Goal: Transaction & Acquisition: Purchase product/service

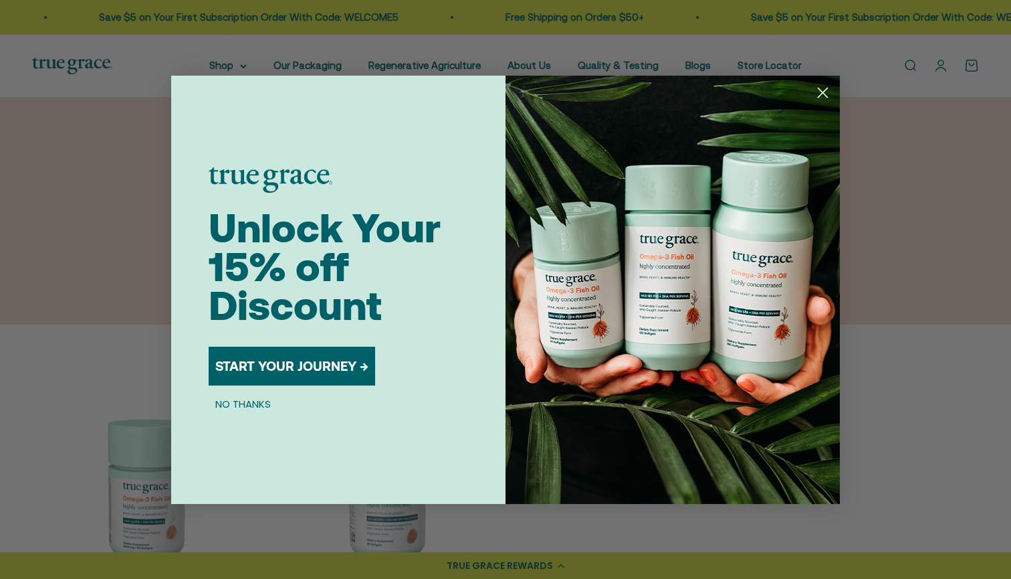
click at [823, 94] on circle "Close dialog" at bounding box center [823, 92] width 22 height 22
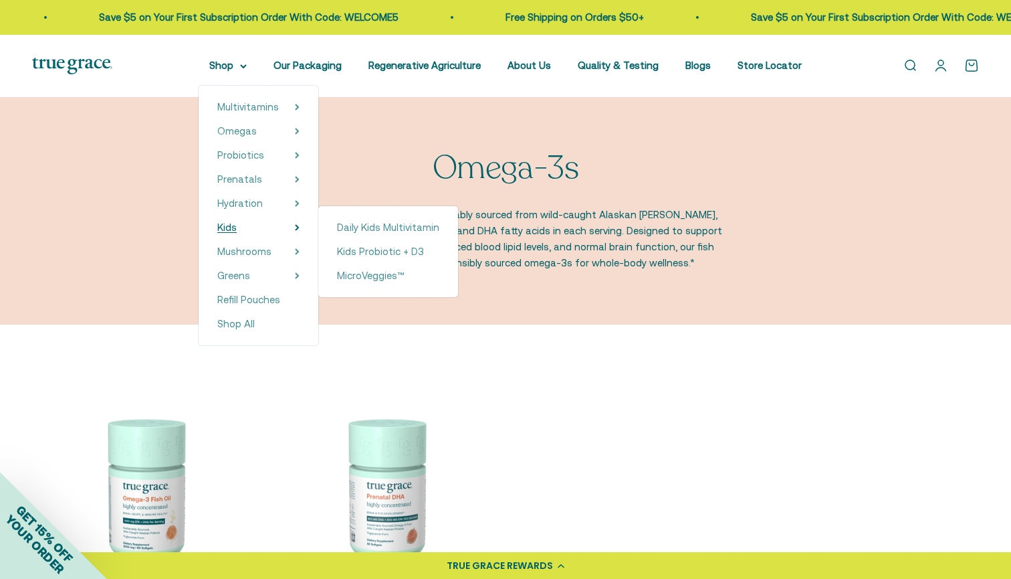
click at [217, 228] on span "Kids" at bounding box center [226, 226] width 19 height 11
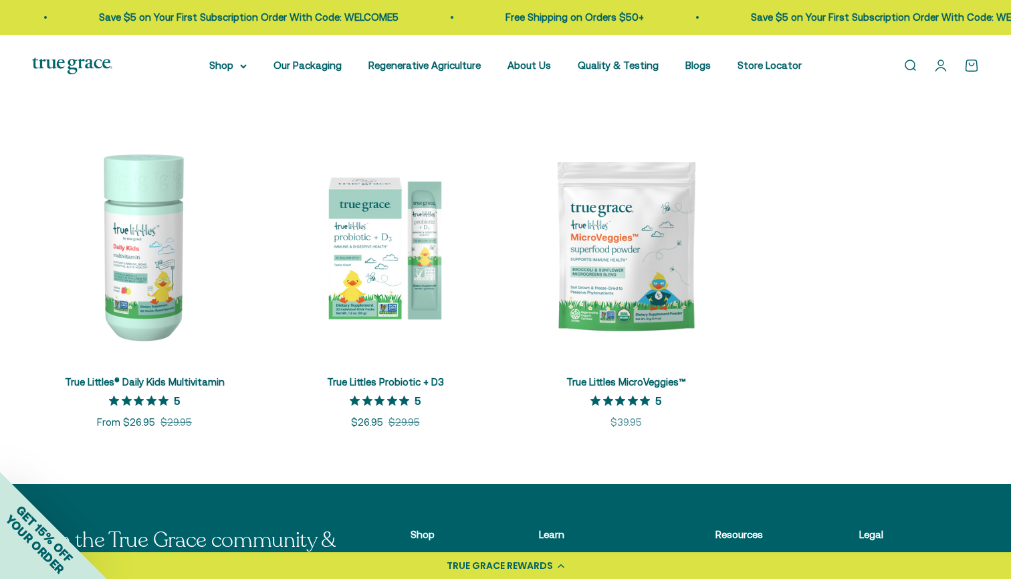
scroll to position [250, 0]
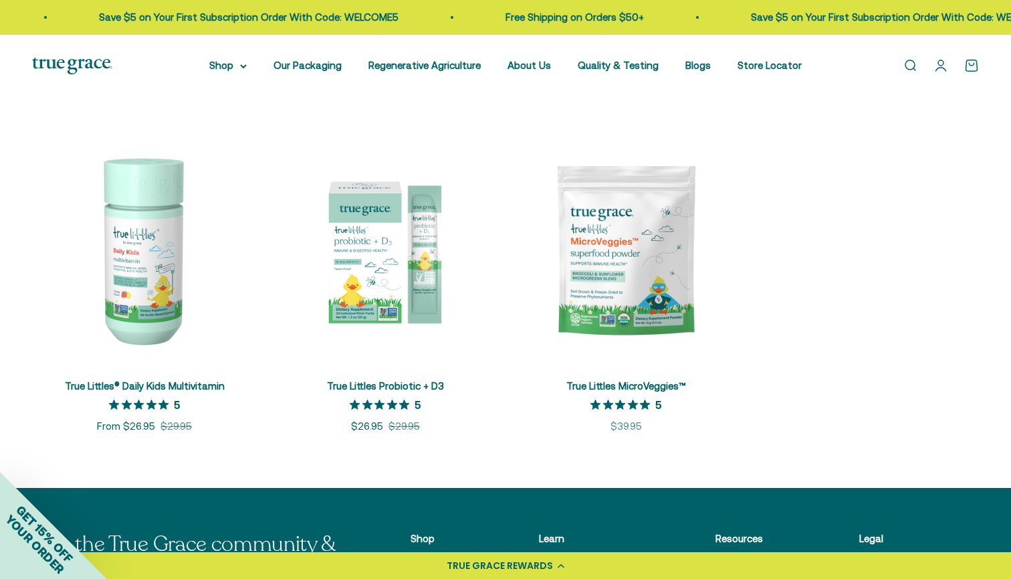
click at [140, 347] on img at bounding box center [144, 250] width 225 height 225
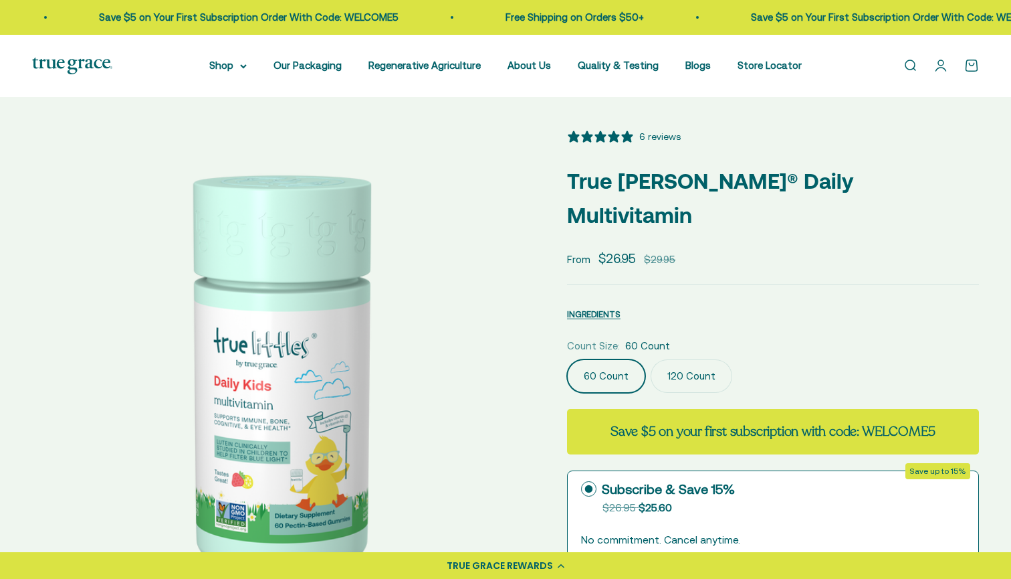
select select "3"
click at [443, 382] on img at bounding box center [283, 380] width 503 height 503
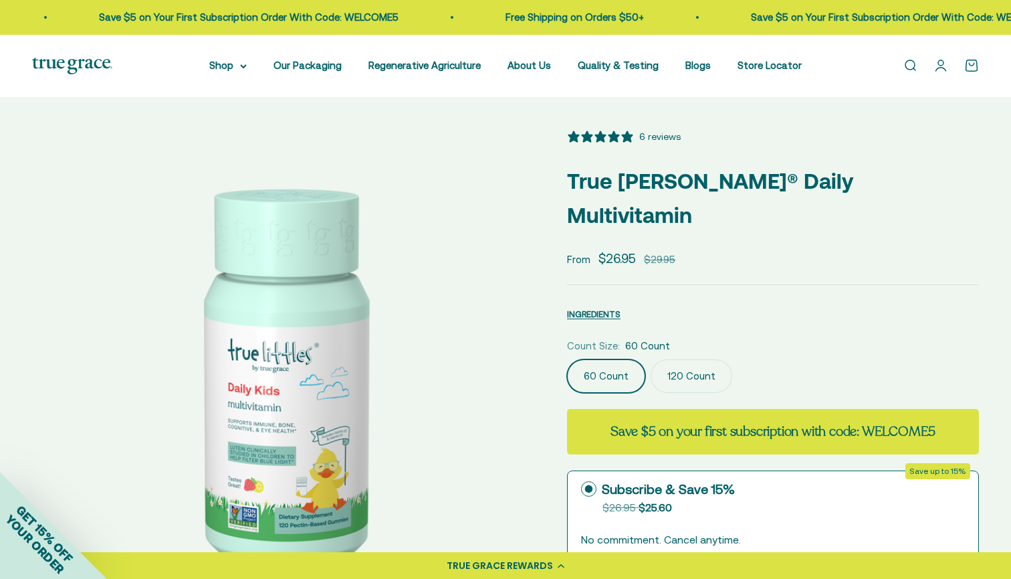
click at [443, 382] on img at bounding box center [283, 380] width 503 height 503
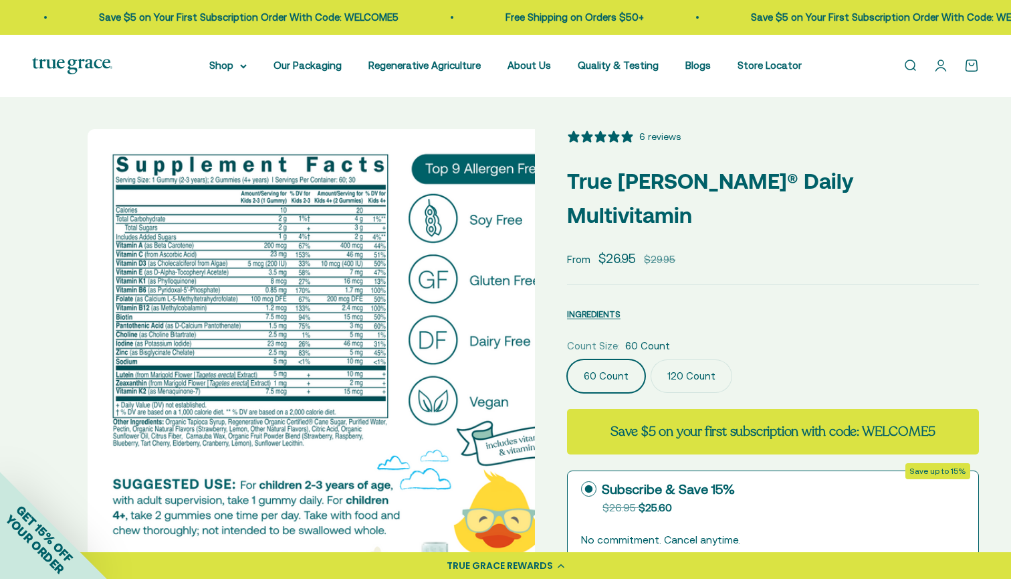
scroll to position [0, 1039]
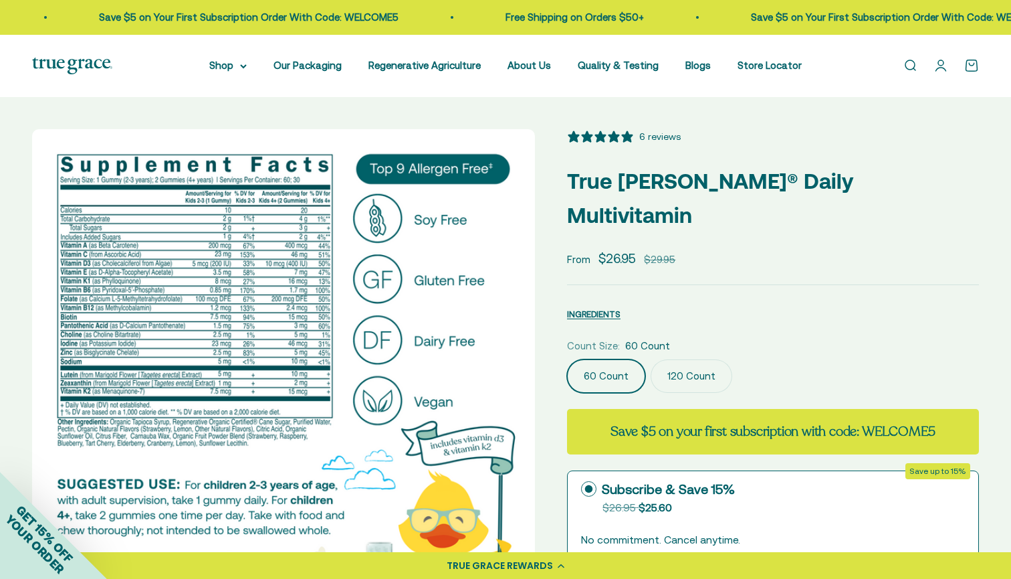
click at [443, 382] on img at bounding box center [283, 380] width 503 height 503
